Goal: Transaction & Acquisition: Purchase product/service

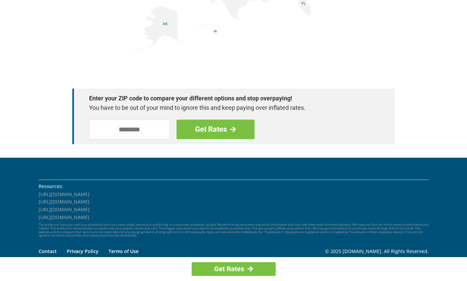
scroll to position [942, 0]
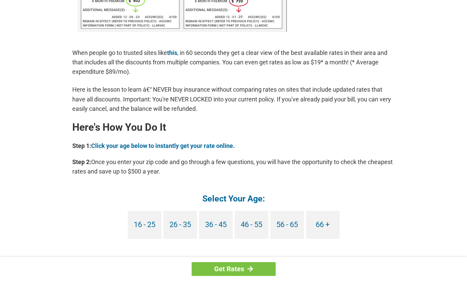
scroll to position [505, 0]
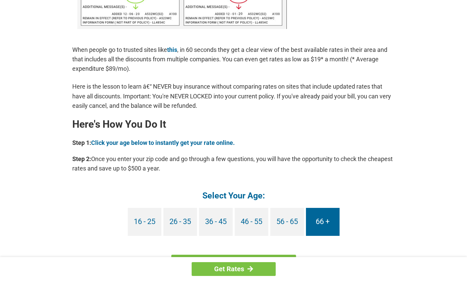
click at [327, 222] on link "66 +" at bounding box center [323, 222] width 34 height 28
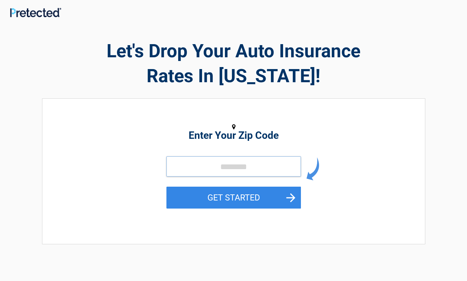
click at [176, 172] on input "tel" at bounding box center [234, 166] width 135 height 20
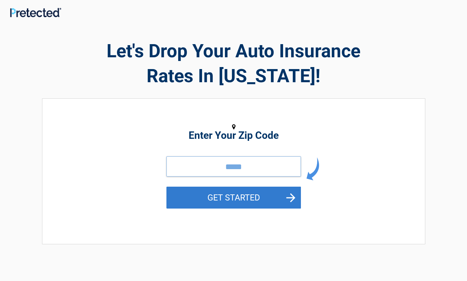
type input "*****"
click at [236, 194] on button "GET STARTED" at bounding box center [234, 197] width 135 height 22
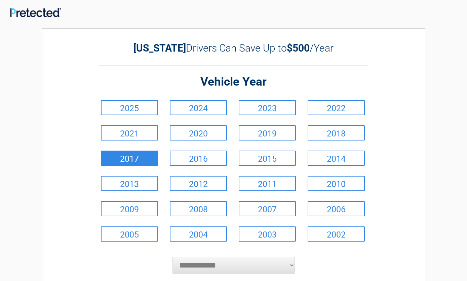
click at [136, 161] on link "2017" at bounding box center [129, 157] width 57 height 15
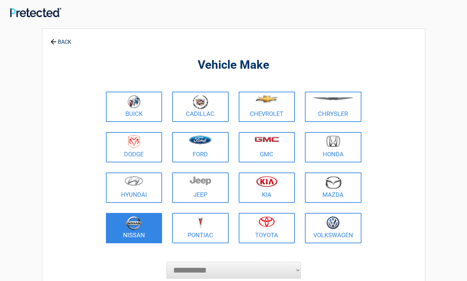
click at [126, 229] on figure at bounding box center [134, 223] width 48 height 15
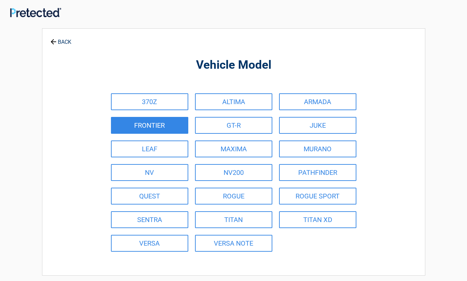
click at [145, 126] on link "FRONTIER" at bounding box center [149, 125] width 77 height 17
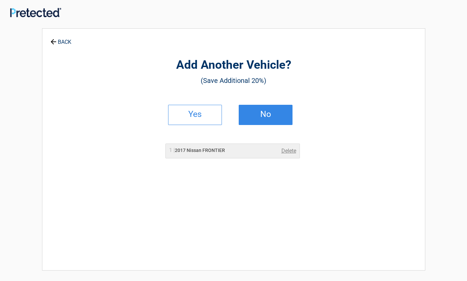
click at [266, 108] on link "No" at bounding box center [266, 115] width 54 height 20
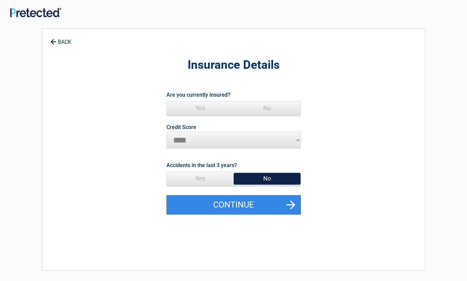
click at [200, 107] on span "Yes" at bounding box center [200, 107] width 67 height 13
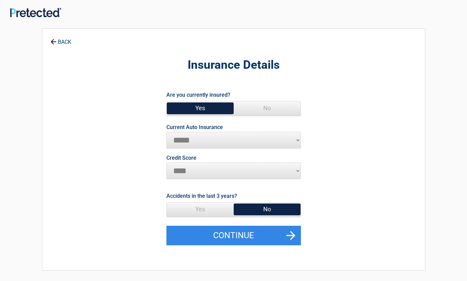
click at [245, 245] on div "**********" at bounding box center [233, 145] width 309 height 221
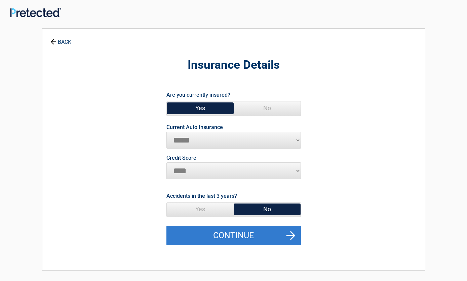
click at [245, 240] on button "Continue" at bounding box center [234, 235] width 135 height 20
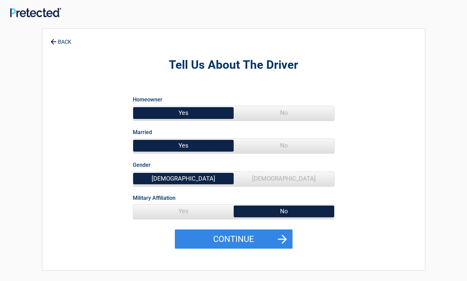
click at [286, 113] on span "No" at bounding box center [284, 112] width 101 height 13
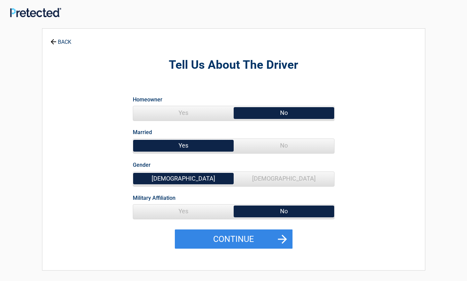
click at [286, 144] on span "No" at bounding box center [284, 145] width 101 height 13
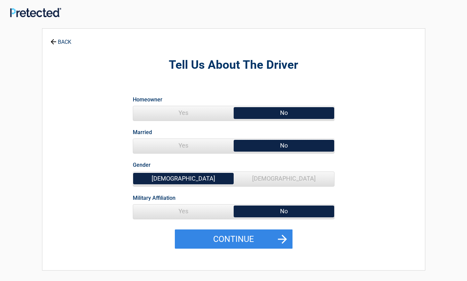
click at [179, 174] on span "Male" at bounding box center [183, 178] width 101 height 13
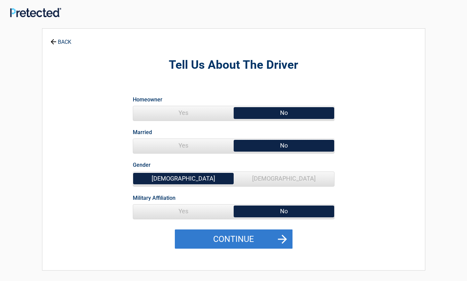
click at [247, 242] on button "Continue" at bounding box center [234, 239] width 118 height 20
